Goal: Information Seeking & Learning: Find specific fact

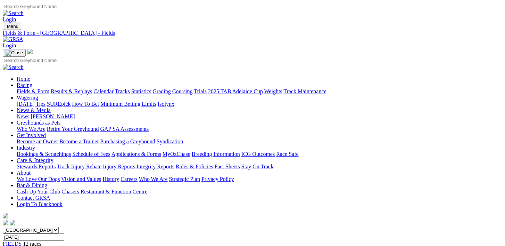
drag, startPoint x: 123, startPoint y: 246, endPoint x: 117, endPoint y: 246, distance: 5.9
click at [32, 82] on link "Racing" at bounding box center [25, 85] width 16 height 6
click at [37, 88] on link "Fields & Form" at bounding box center [33, 91] width 33 height 6
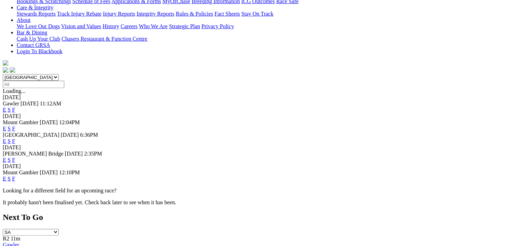
scroll to position [155, 0]
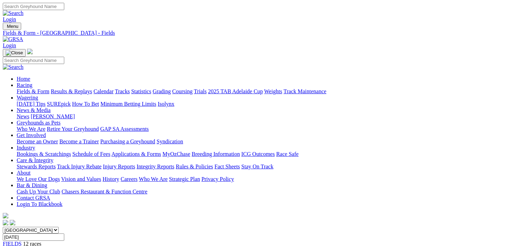
click at [32, 82] on link "Racing" at bounding box center [25, 85] width 16 height 6
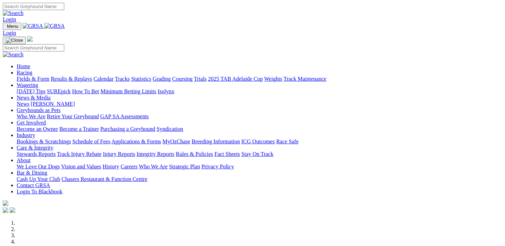
click at [174, 151] on link "Integrity Reports" at bounding box center [156, 154] width 38 height 6
